Goal: Information Seeking & Learning: Learn about a topic

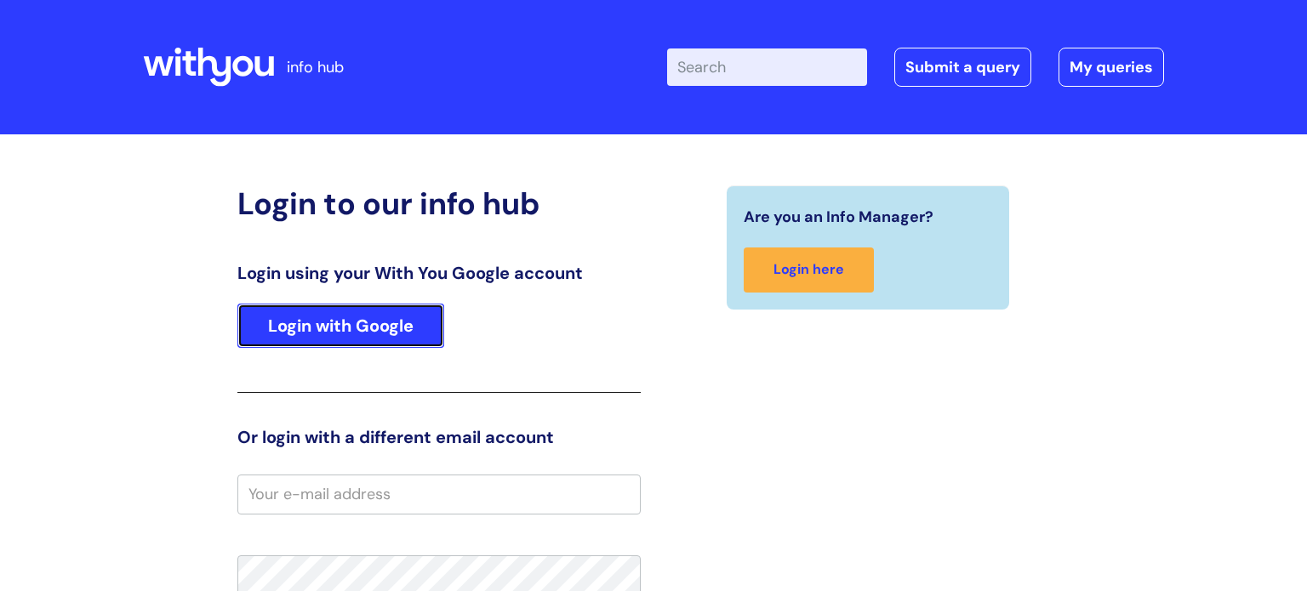
click at [369, 332] on link "Login with Google" at bounding box center [340, 326] width 207 height 44
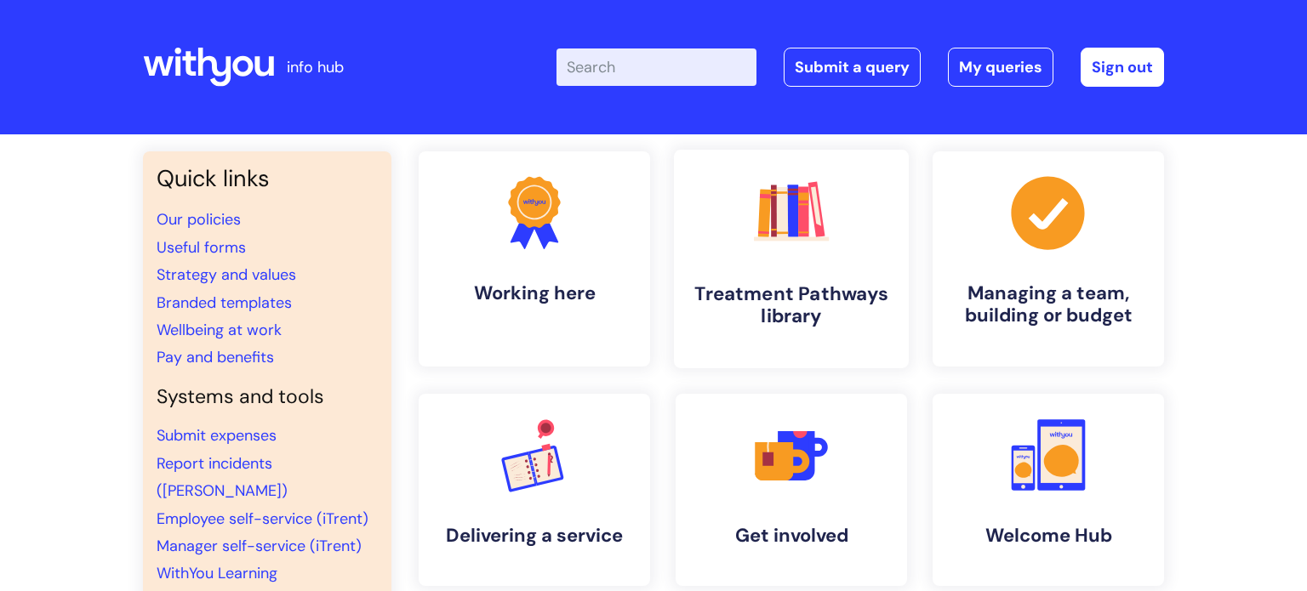
click at [757, 284] on h4 "Treatment Pathways library" at bounding box center [791, 305] width 208 height 46
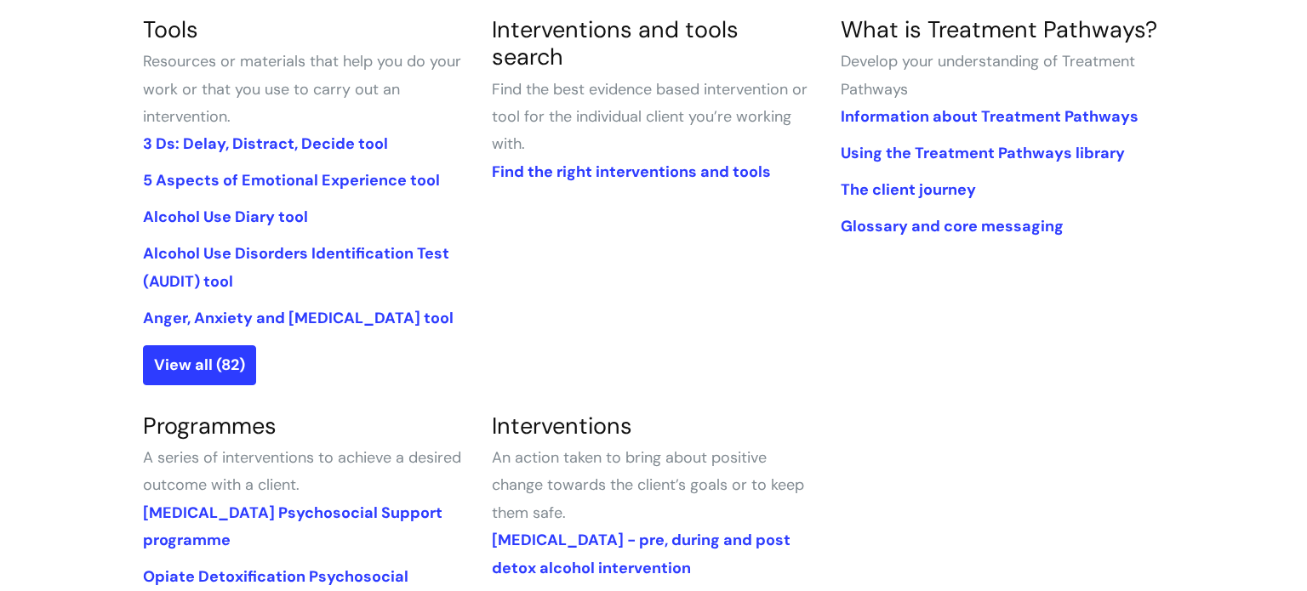
scroll to position [442, 0]
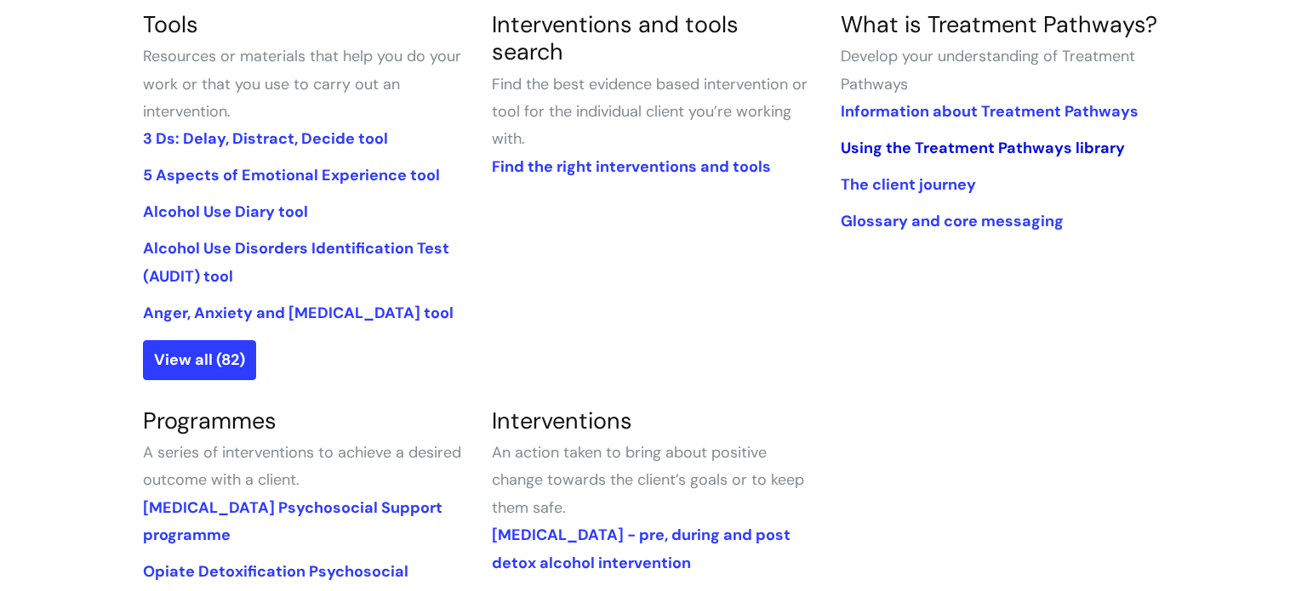
click at [962, 151] on link "Using the Treatment Pathways library" at bounding box center [983, 148] width 284 height 20
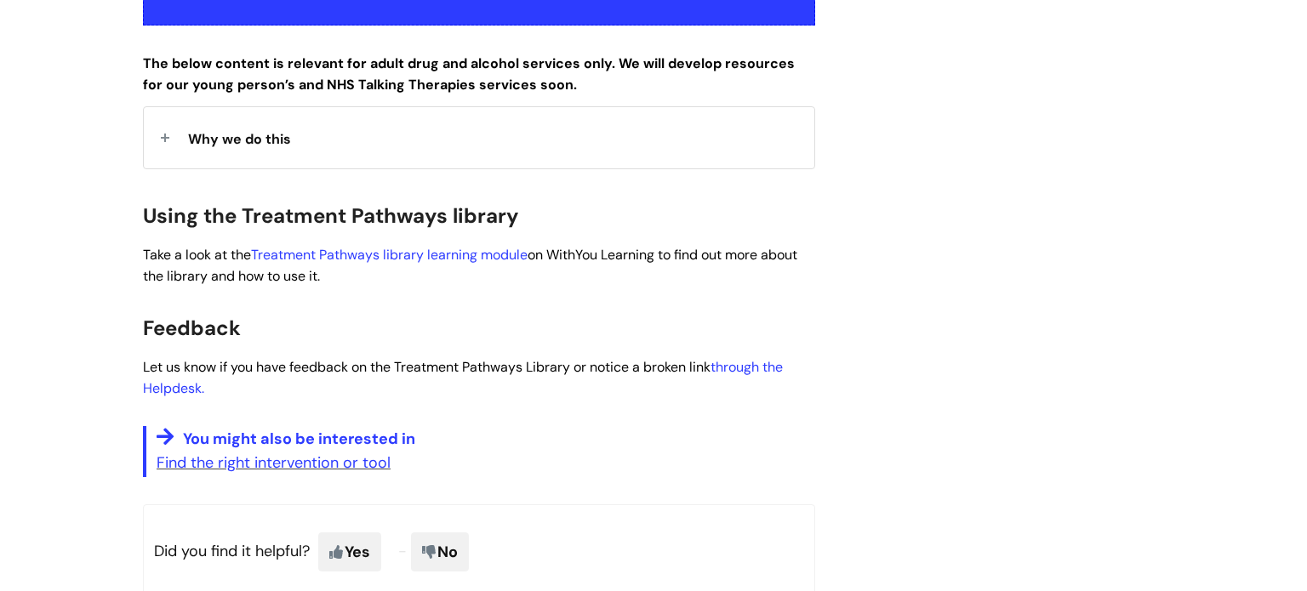
scroll to position [408, 0]
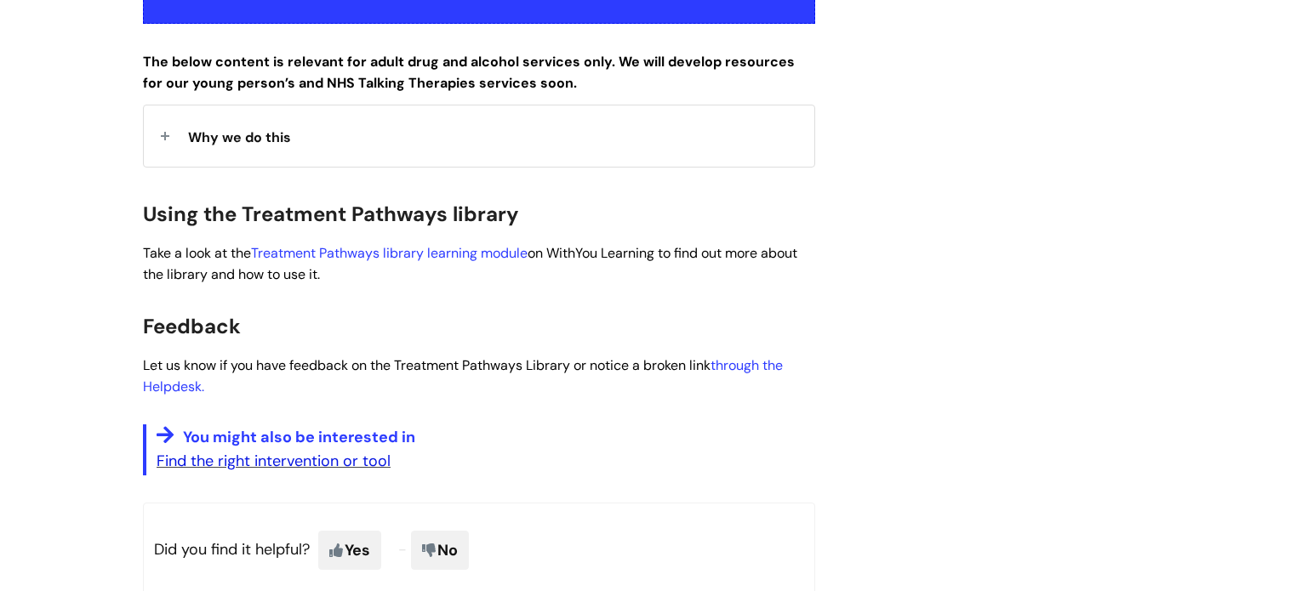
click at [302, 466] on link "Find the right intervention or tool" at bounding box center [274, 461] width 234 height 20
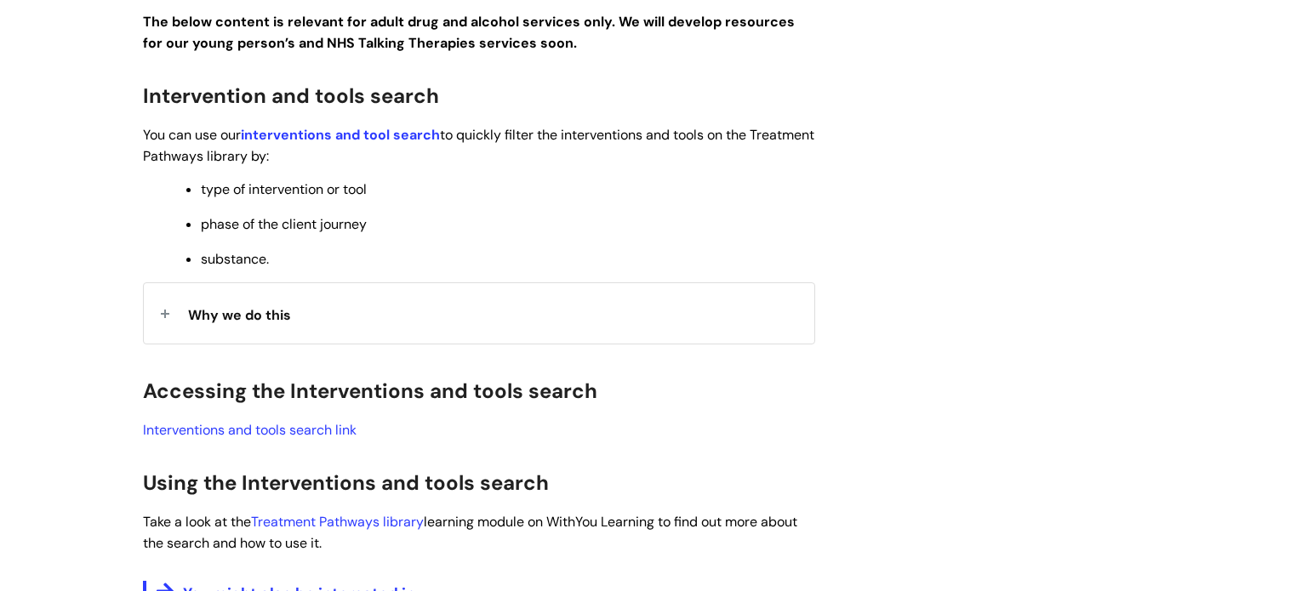
scroll to position [476, 0]
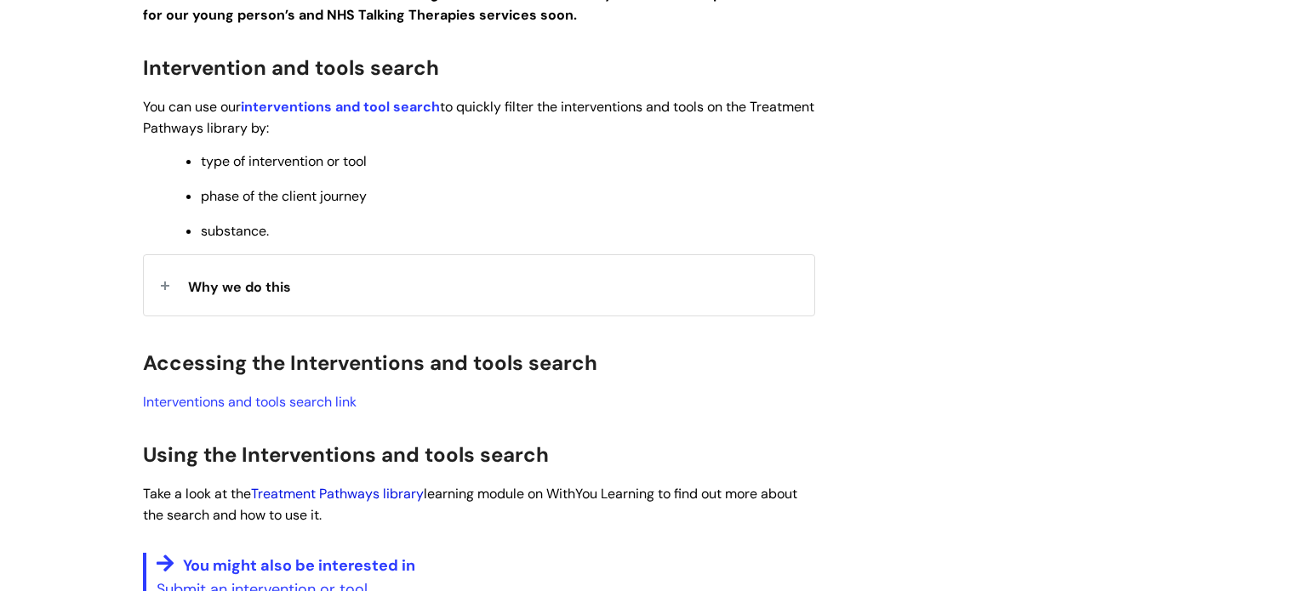
click at [362, 500] on link "Treatment Pathways library" at bounding box center [337, 494] width 173 height 18
click at [671, 322] on div "Use this to Find the right interventions and tools for the client you’re workin…" at bounding box center [479, 224] width 672 height 759
click at [314, 408] on link "Interventions and tools search link" at bounding box center [250, 402] width 214 height 18
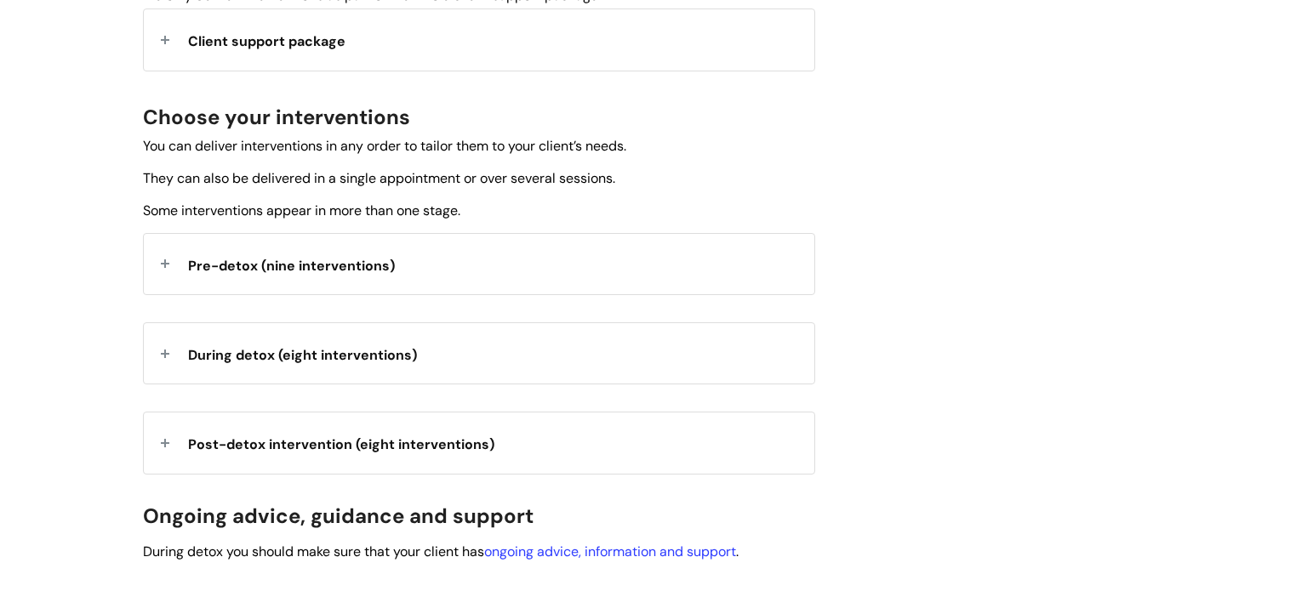
scroll to position [579, 0]
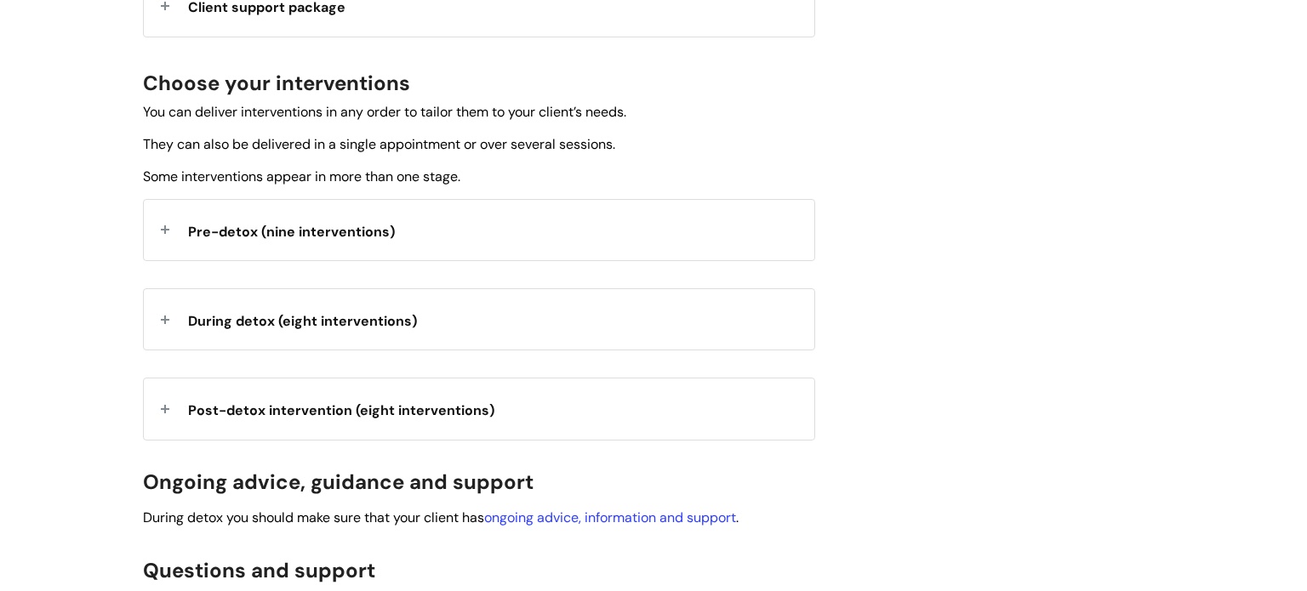
click at [353, 226] on span "Pre-detox (nine interventions)" at bounding box center [291, 232] width 207 height 18
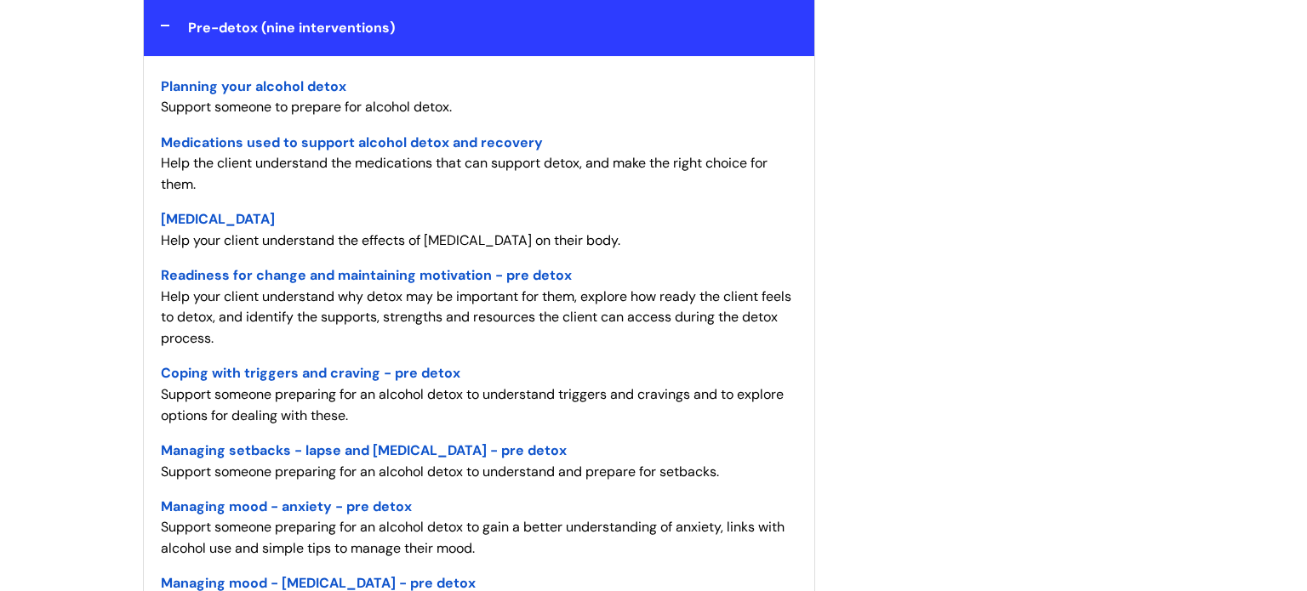
scroll to position [783, 0]
click at [304, 84] on span "Planning your alcohol detox" at bounding box center [253, 86] width 185 height 18
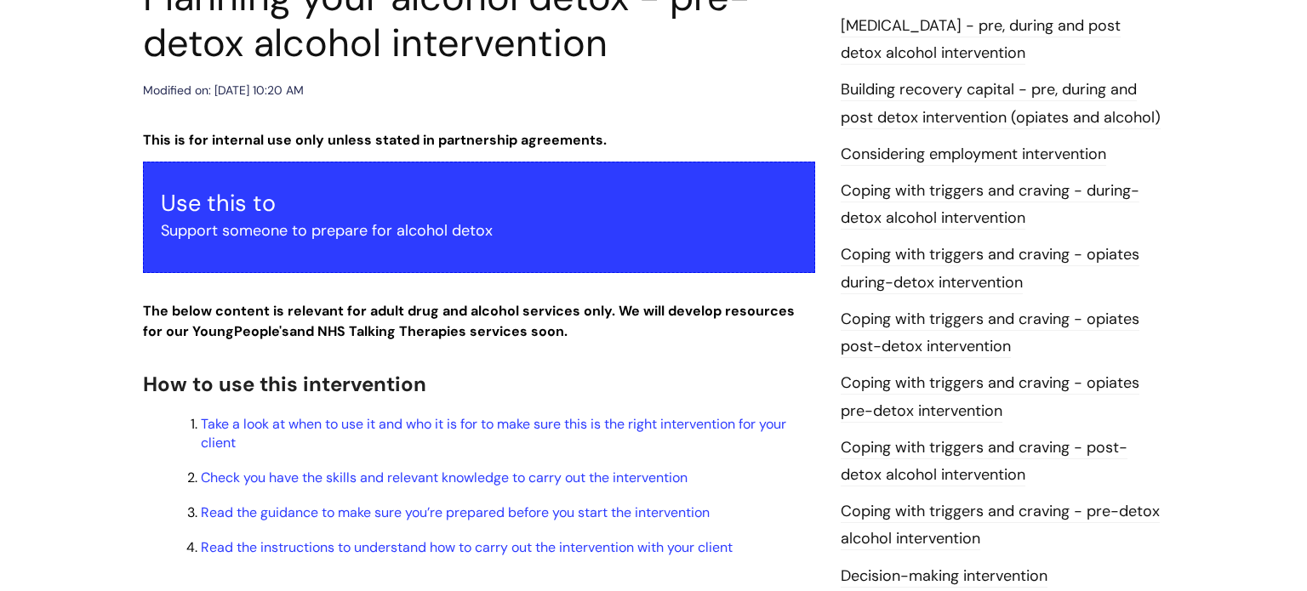
scroll to position [204, 0]
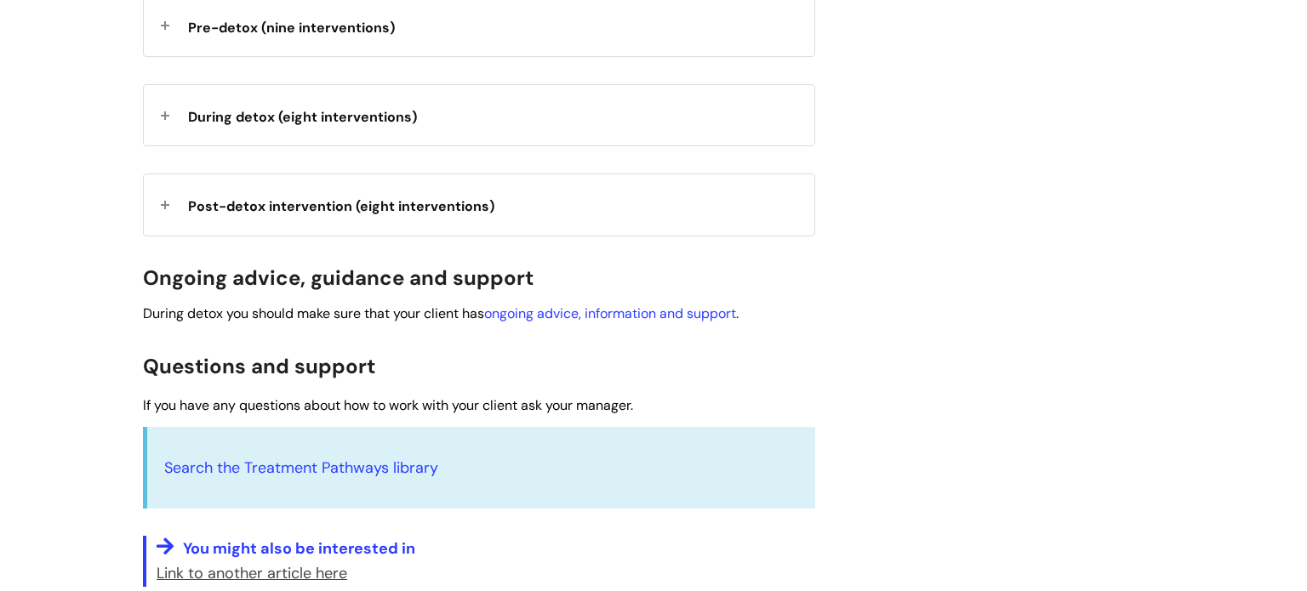
scroll to position [783, 0]
click at [836, 196] on div "Alcohol Detoxification Psychosocial Support programme Modified on: Fri, 11 Jul,…" at bounding box center [653, 83] width 1046 height 1307
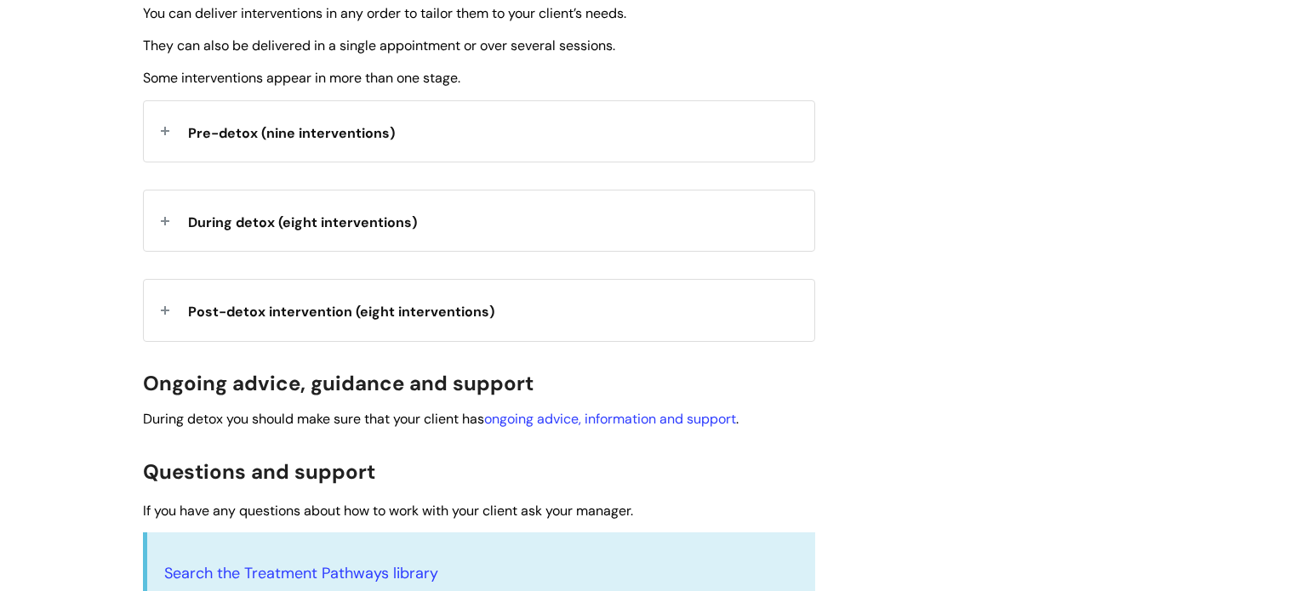
scroll to position [647, 0]
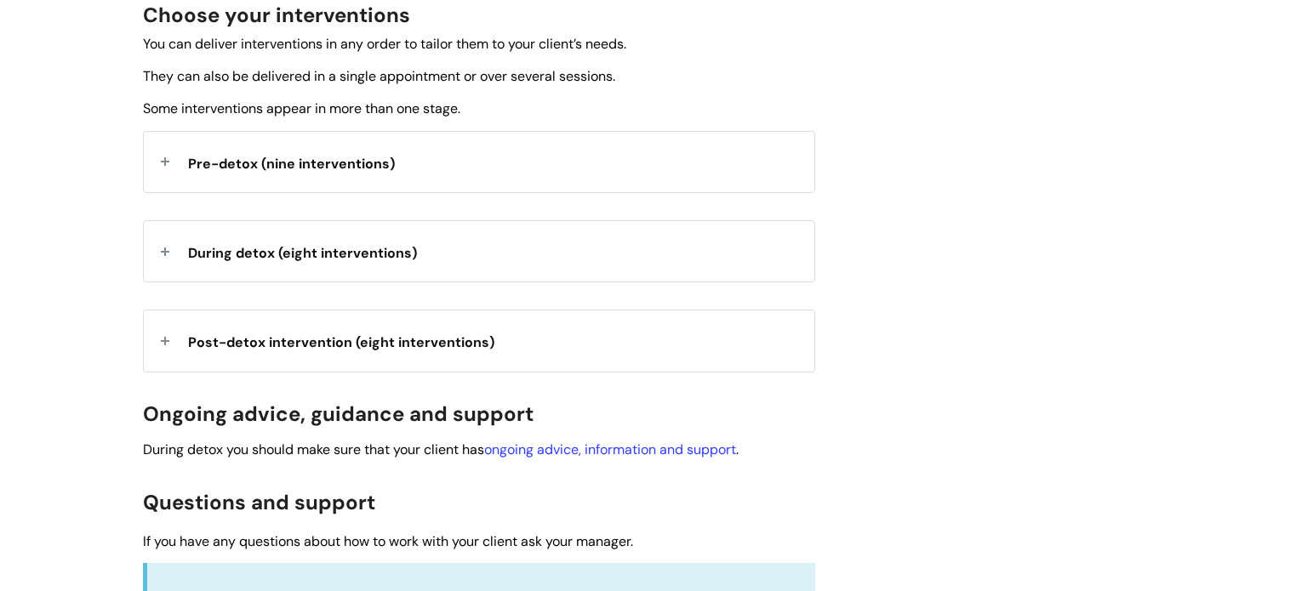
click at [1025, 192] on div "Alcohol Detoxification Psychosocial Support programme Modified on: Fri, 11 Jul,…" at bounding box center [653, 219] width 1046 height 1307
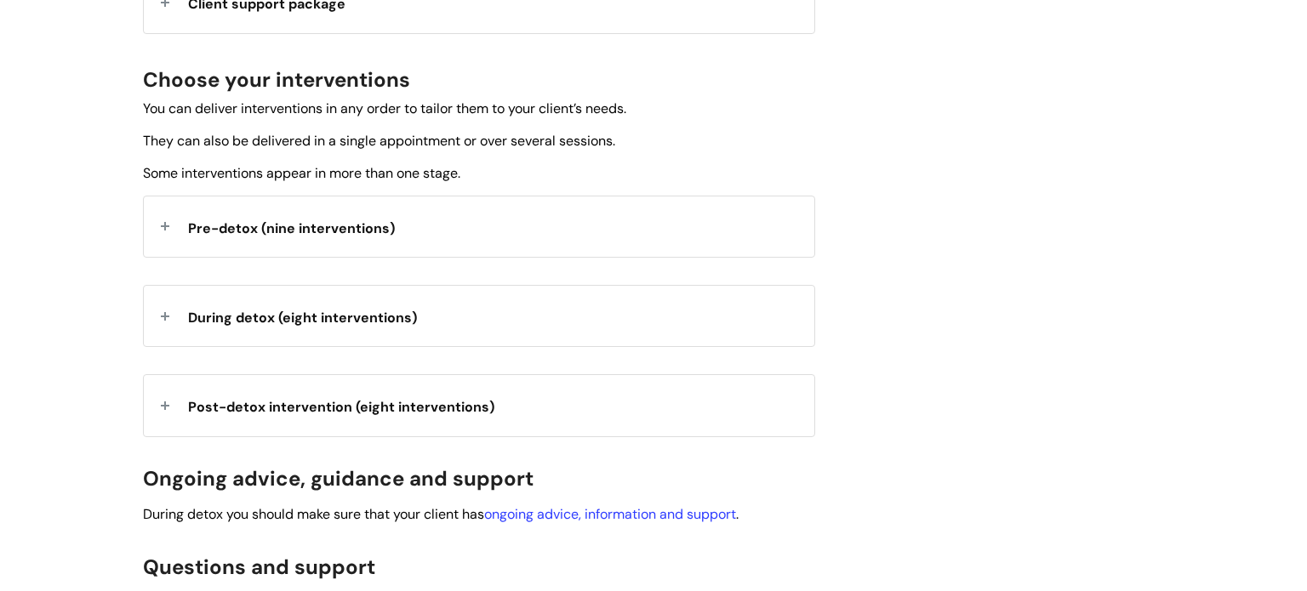
scroll to position [579, 0]
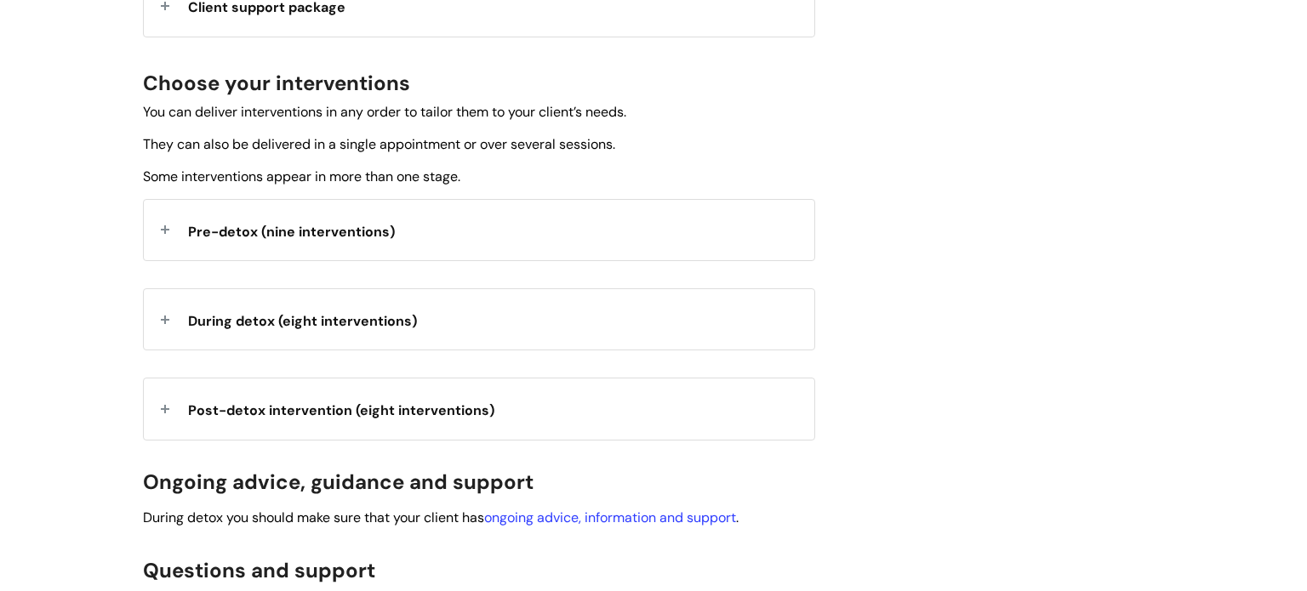
click at [371, 231] on span "Pre-detox (nine interventions)" at bounding box center [291, 232] width 207 height 18
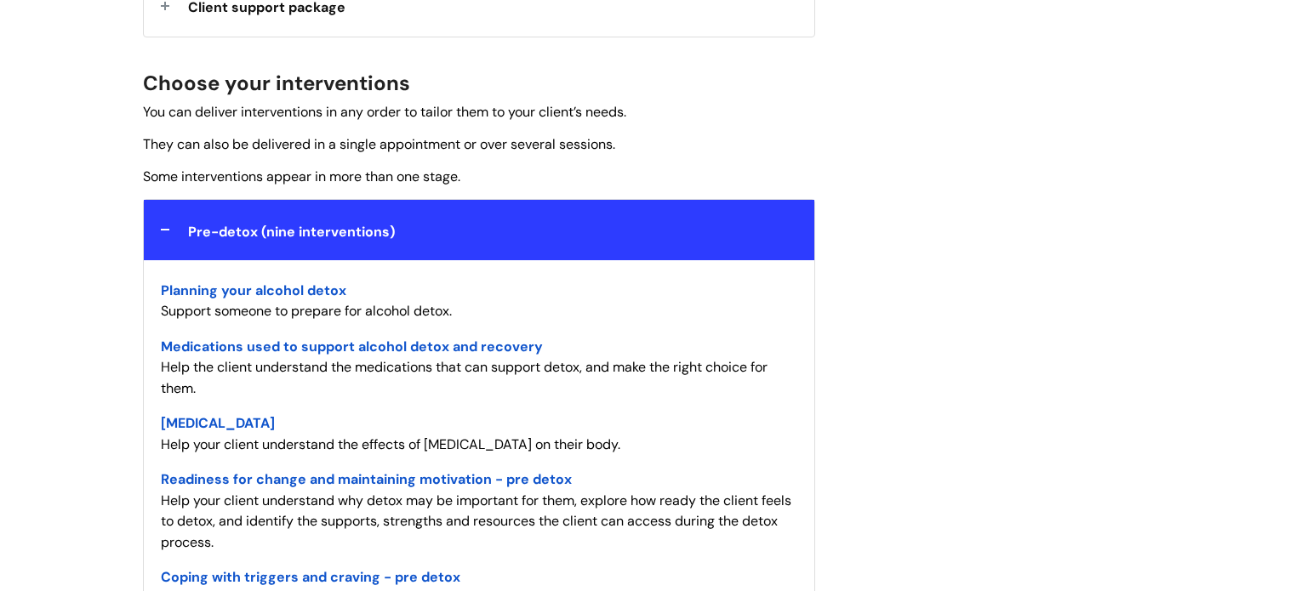
click at [323, 294] on span "Planning your alcohol detox" at bounding box center [253, 291] width 185 height 18
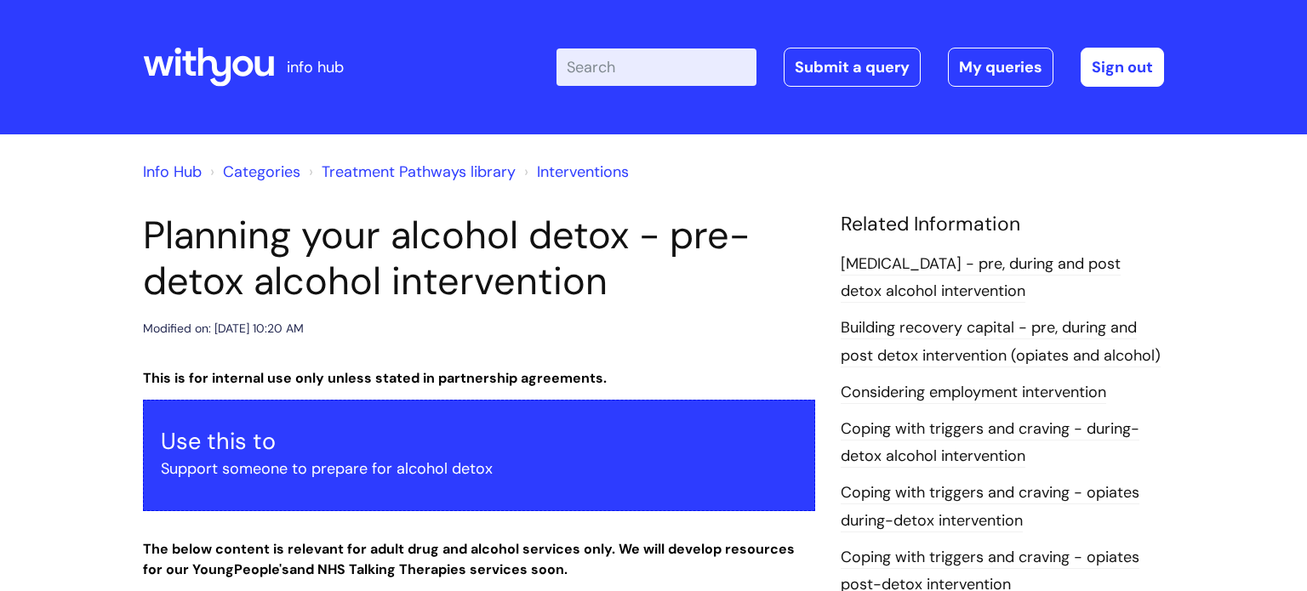
click at [964, 427] on link "Coping with triggers and craving - during-detox alcohol intervention" at bounding box center [990, 443] width 299 height 49
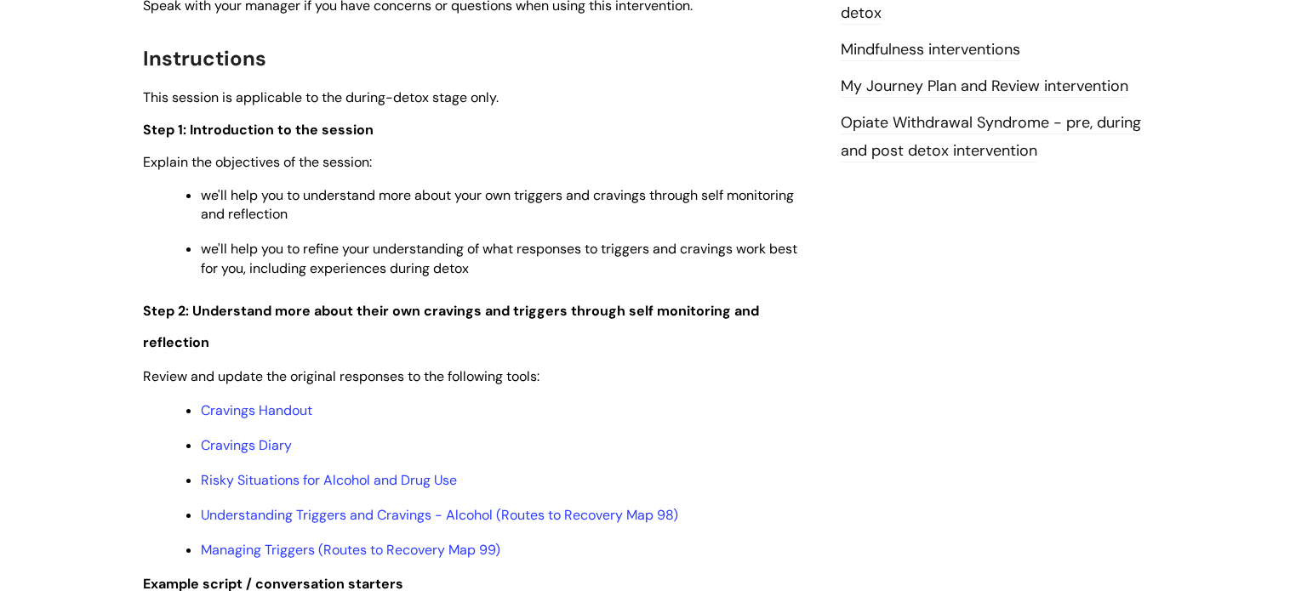
scroll to position [2110, 0]
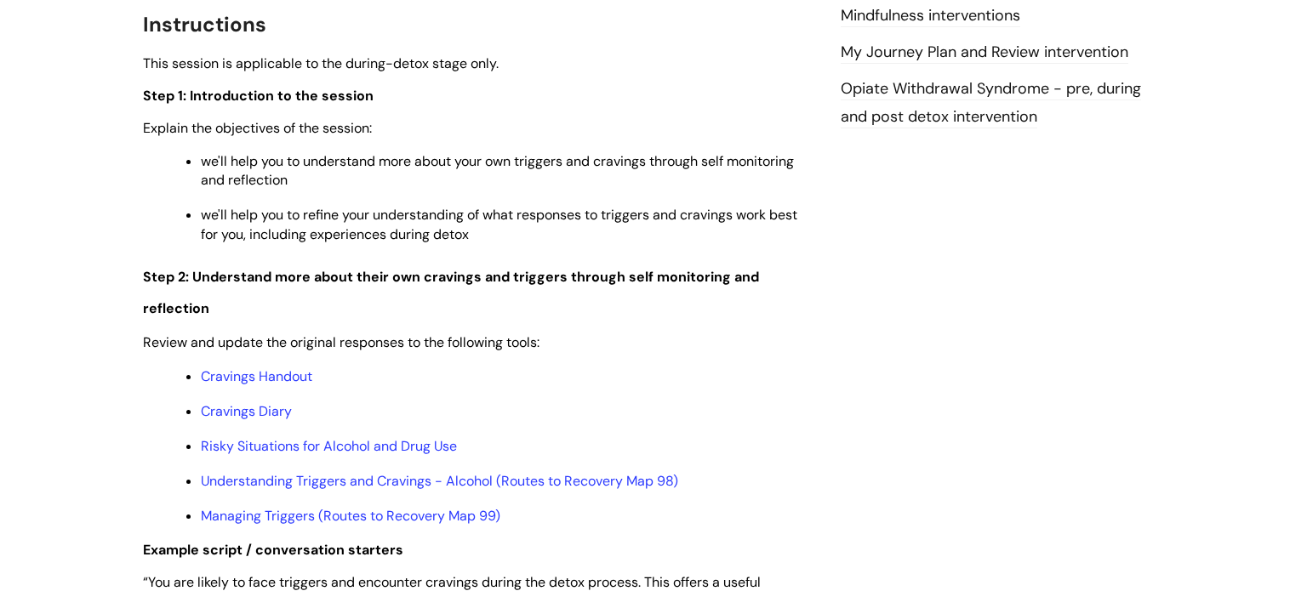
click at [874, 147] on div "Coping with triggers and craving - during-detox alcohol intervention Modified o…" at bounding box center [653, 514] width 1046 height 4823
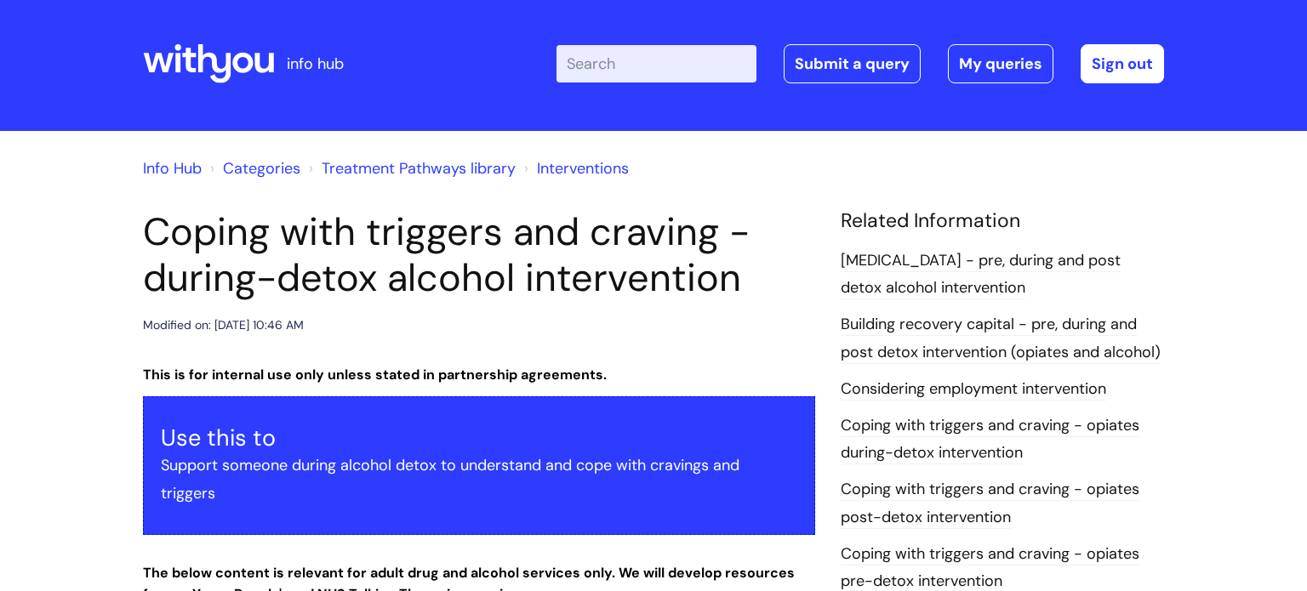
scroll to position [0, 0]
